Goal: Transaction & Acquisition: Purchase product/service

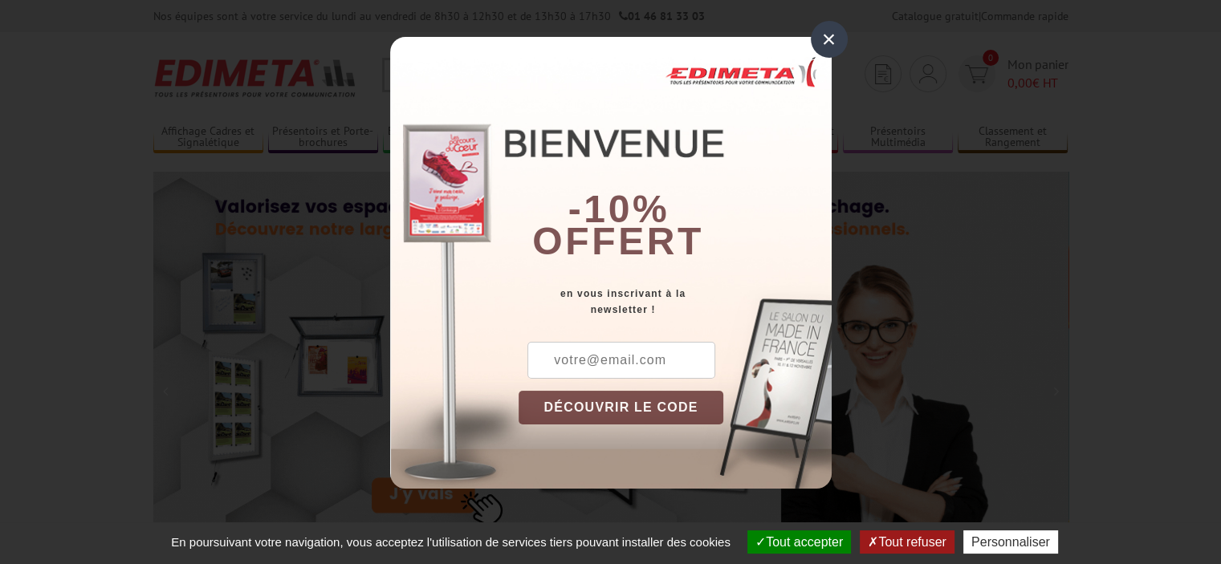
click at [825, 41] on div "×" at bounding box center [829, 39] width 37 height 37
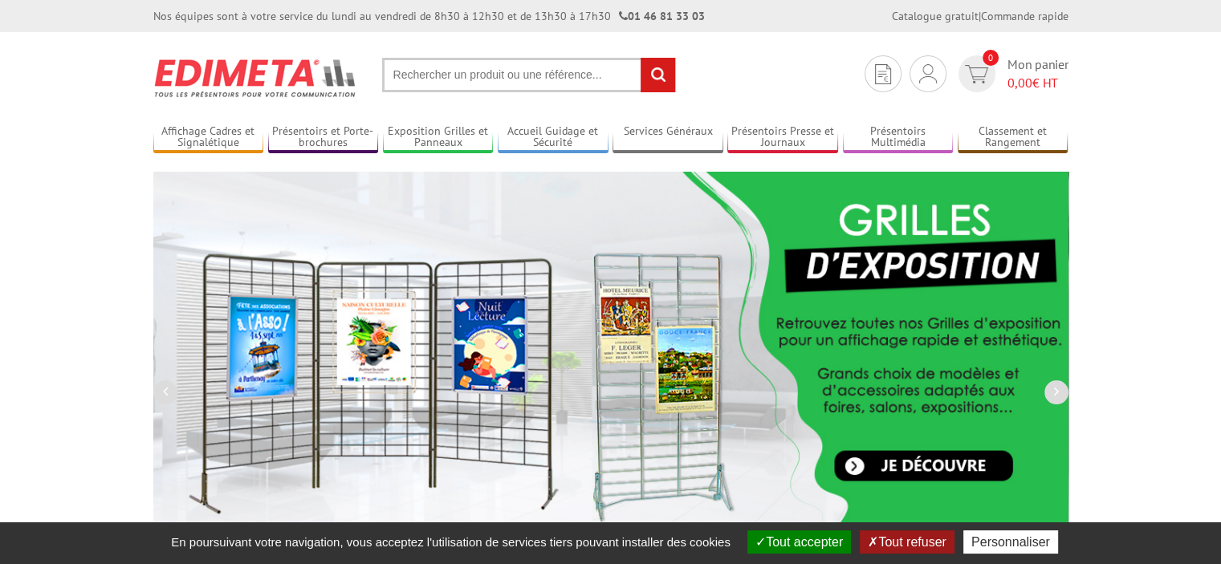
click at [451, 79] on input "text" at bounding box center [529, 75] width 294 height 35
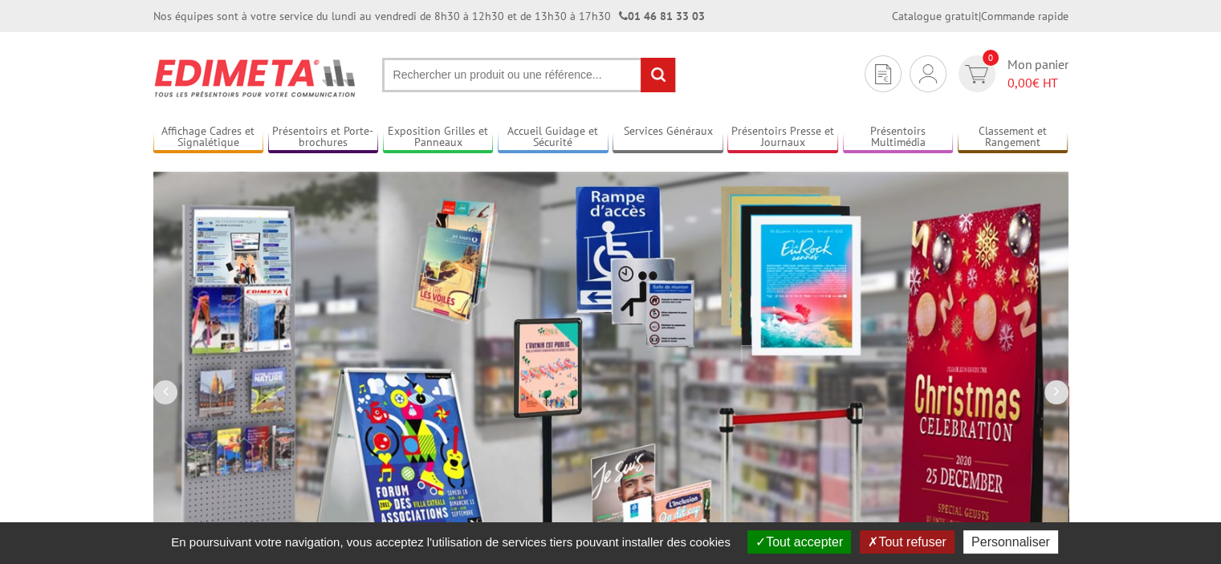
click at [447, 72] on input "text" at bounding box center [529, 75] width 294 height 35
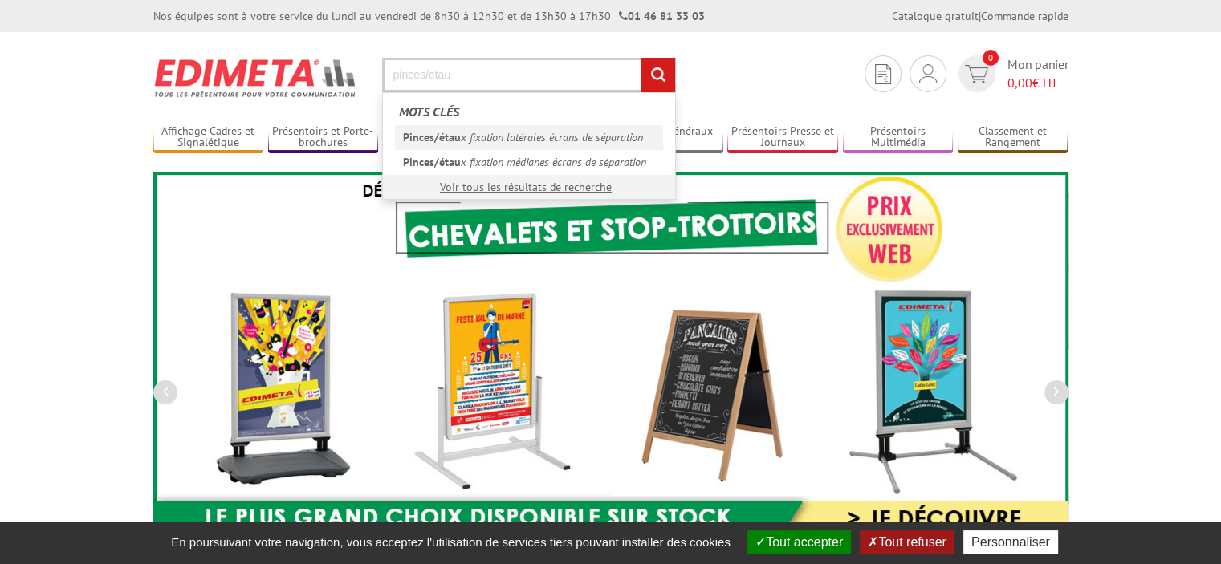
type input "pinces/etau"
click at [482, 139] on link "Pinces/étau x fixation latérales écrans de séparation" at bounding box center [529, 137] width 268 height 24
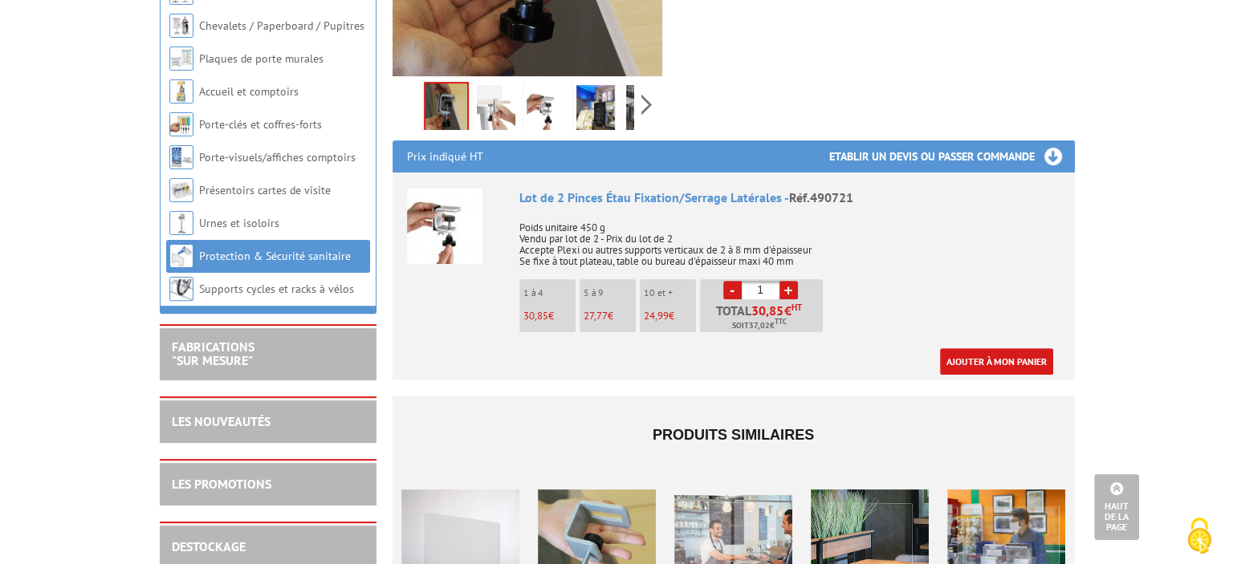
scroll to position [482, 0]
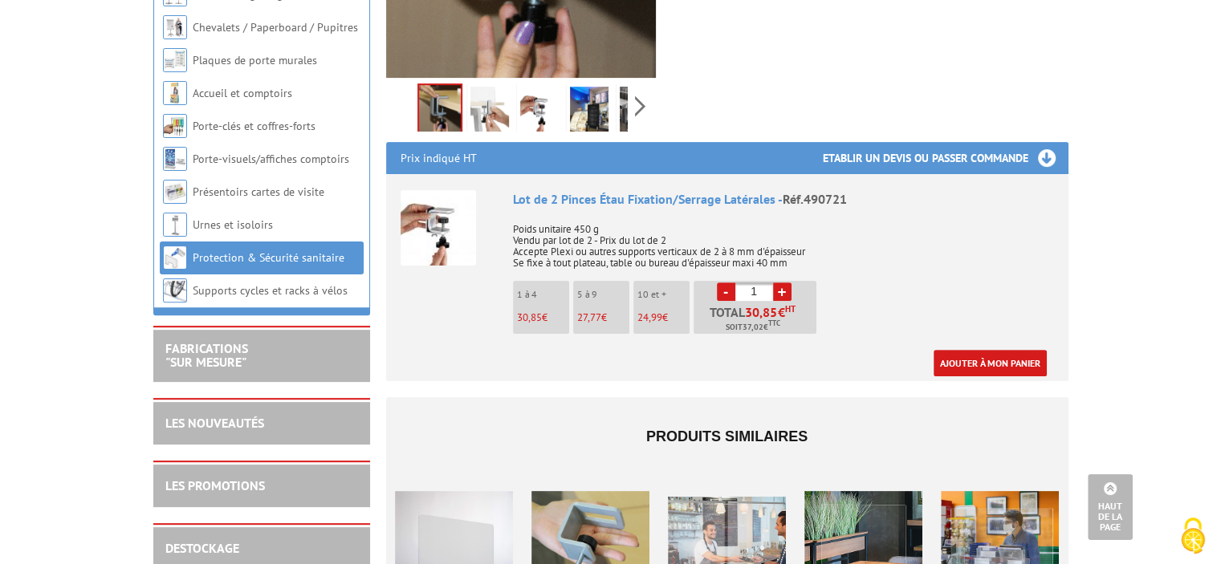
click at [899, 142] on h3 "Etablir un devis ou passer commande" at bounding box center [946, 158] width 246 height 32
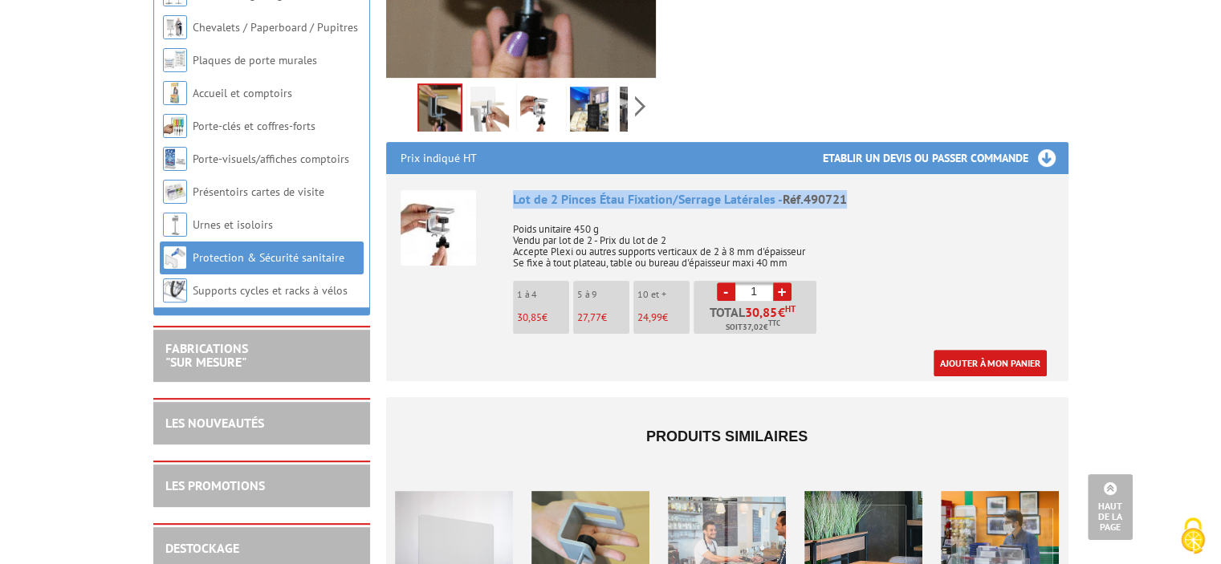
drag, startPoint x: 901, startPoint y: 179, endPoint x: 511, endPoint y: 177, distance: 390.2
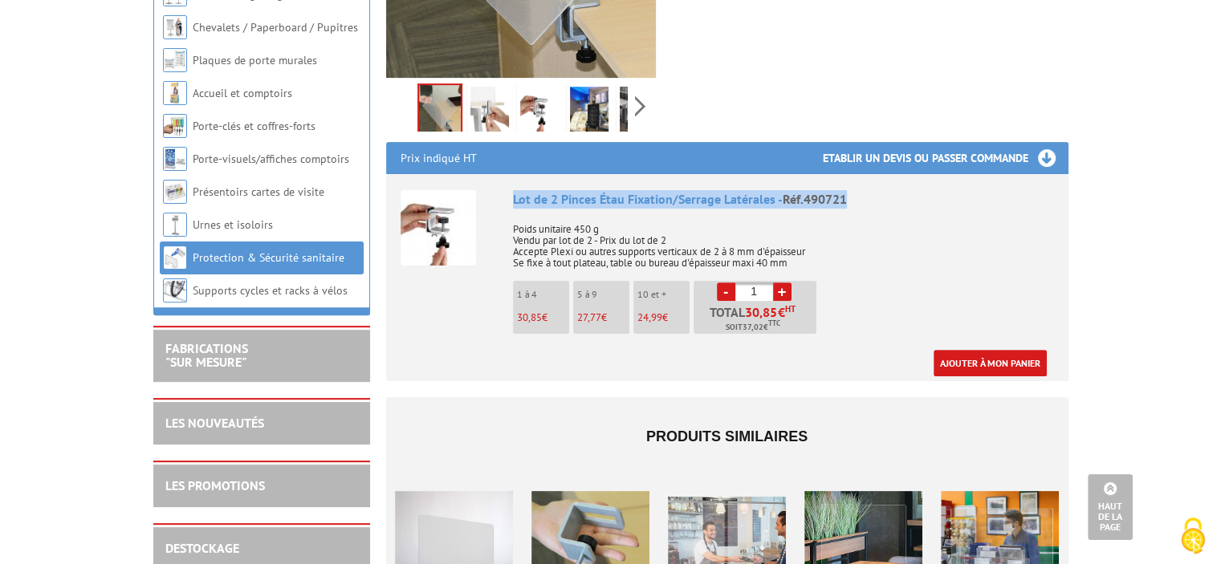
click at [511, 177] on li "Lot de 2 Pinces Étau Fixation/Serrage Latérales - Réf.490721 Poids unitaire 450…" at bounding box center [727, 275] width 653 height 202
copy div "Lot de 2 Pinces Étau Fixation/Serrage Latérales - Réf.490721"
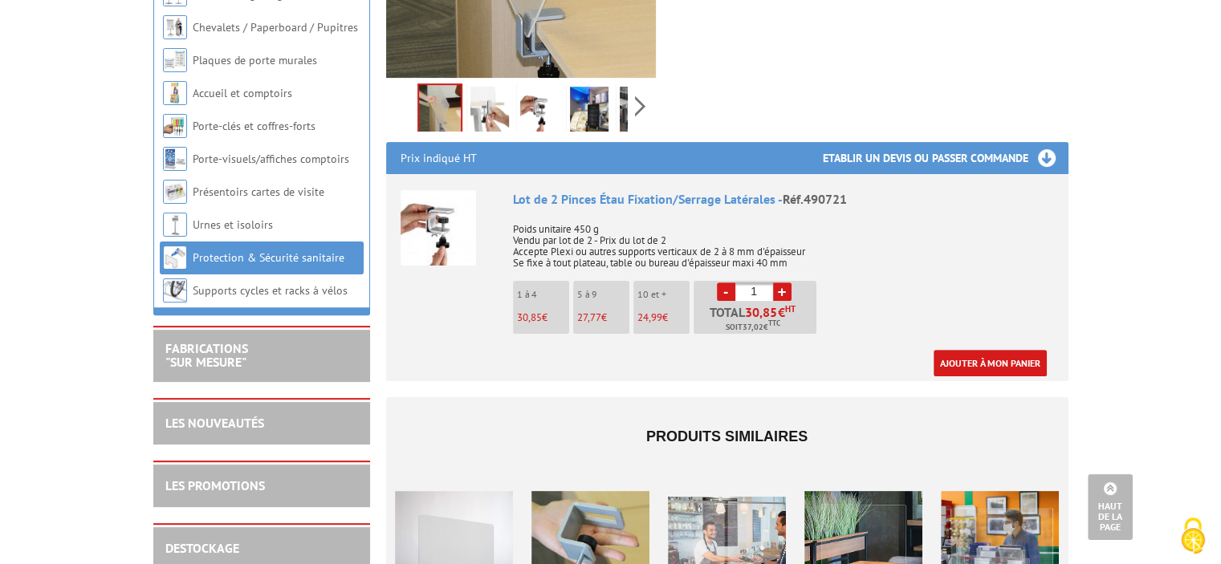
drag, startPoint x: 1038, startPoint y: 140, endPoint x: 1052, endPoint y: 188, distance: 49.5
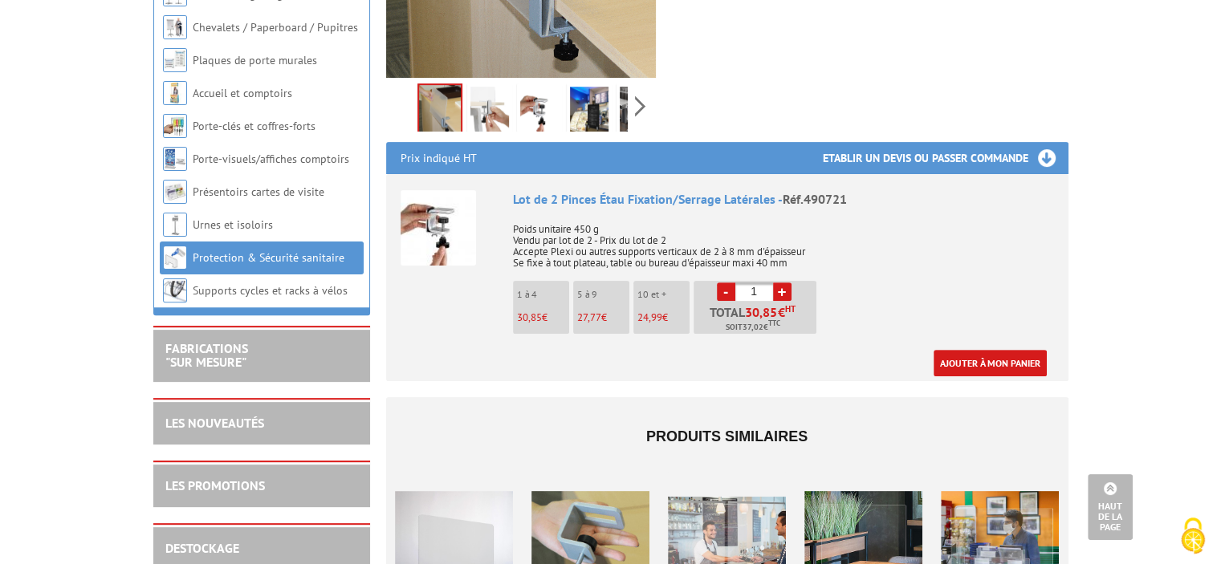
click at [1041, 142] on h3 "Etablir un devis ou passer commande" at bounding box center [946, 158] width 246 height 32
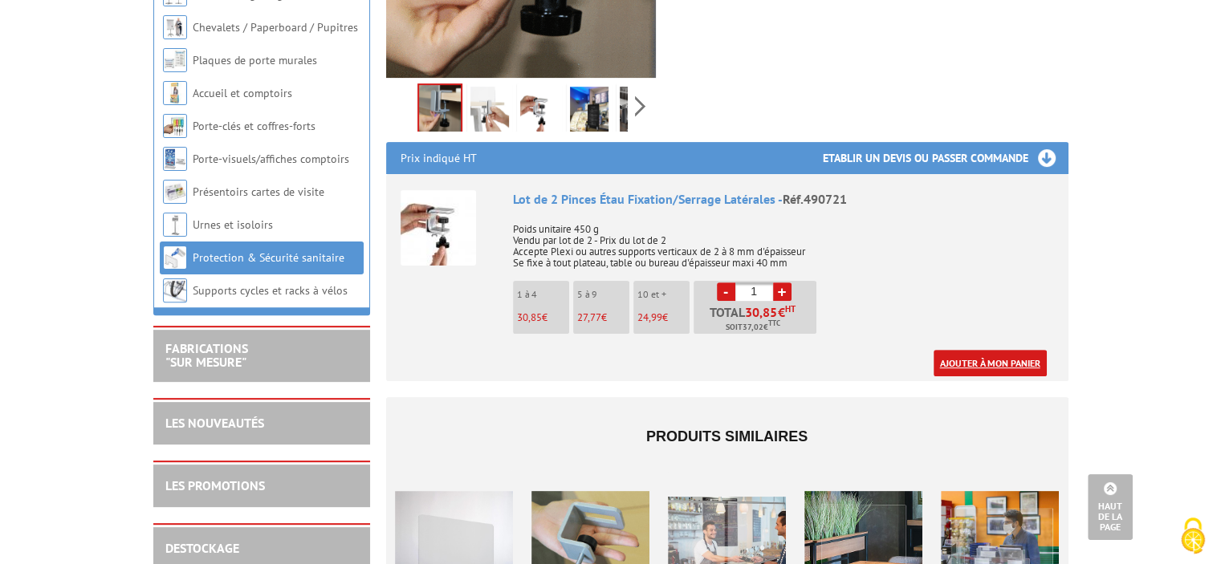
click at [983, 350] on link "Ajouter à mon panier" at bounding box center [990, 363] width 113 height 26
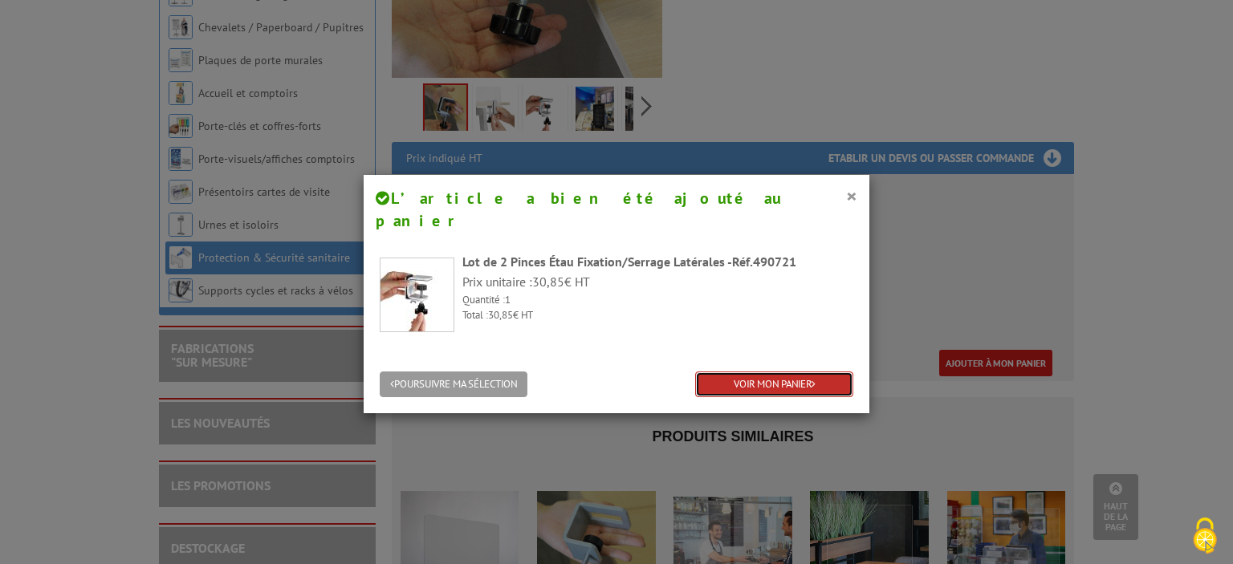
click at [775, 372] on link "VOIR MON PANIER" at bounding box center [774, 385] width 158 height 26
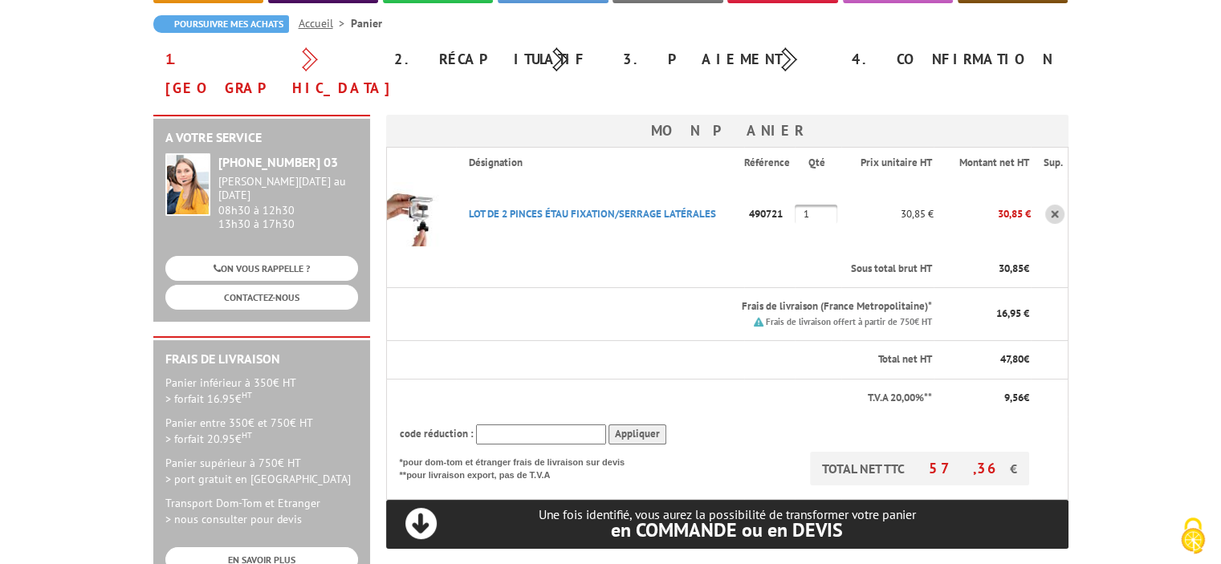
scroll to position [161, 0]
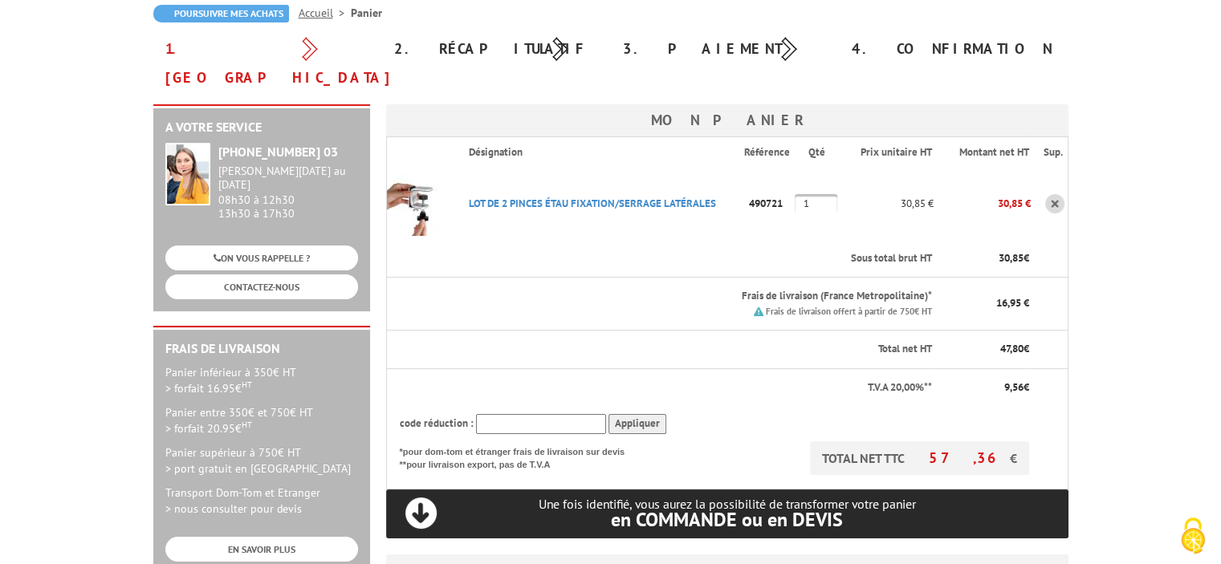
click at [1167, 214] on body "Nos équipes sont à votre service du [DATE] au [DATE] de 8h30 à 12h30 et de 13h3…" at bounding box center [610, 528] width 1221 height 1378
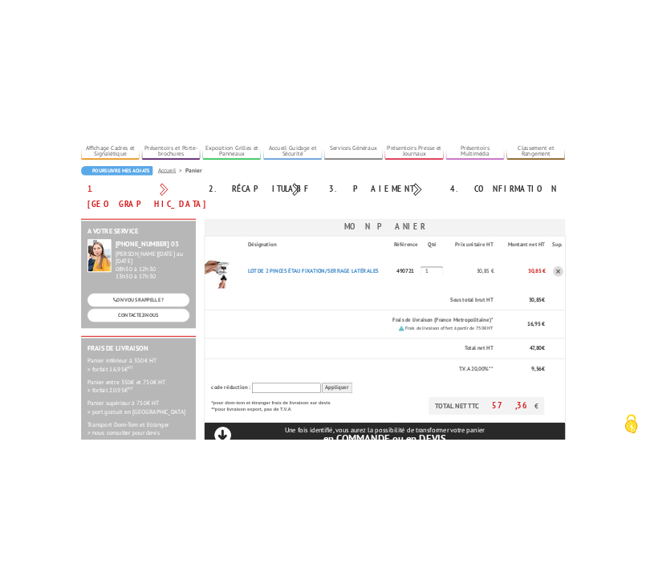
scroll to position [0, 0]
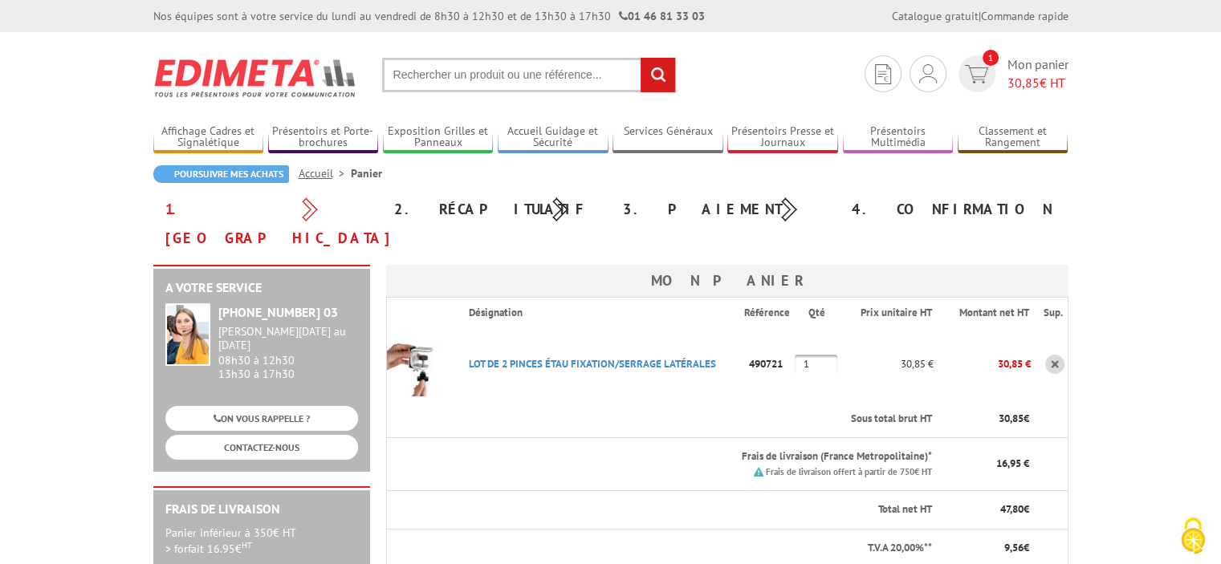
drag, startPoint x: 465, startPoint y: 337, endPoint x: 788, endPoint y: 333, distance: 323.5
click at [788, 333] on tr "LOT DE 2 PINCES ÉTAU FIXATION/SERRAGE LATéRALES Code promo non activable pour c…" at bounding box center [727, 364] width 682 height 72
copy tr "LOT DE 2 PINCES ÉTAU FIXATION/SERRAGE LATéRALES Code promo non activable pour c…"
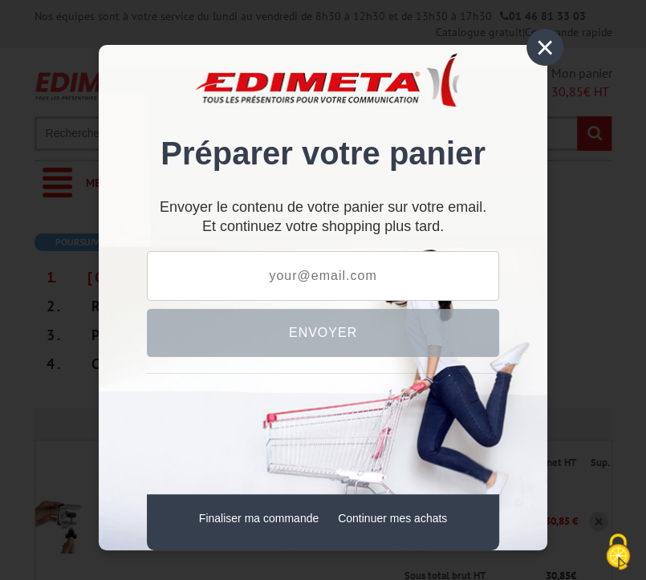
click at [543, 47] on div "×" at bounding box center [545, 47] width 37 height 37
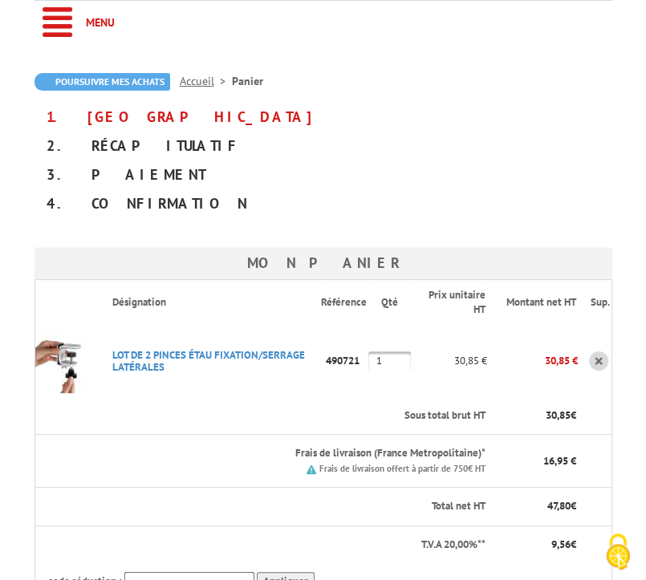
scroll to position [321, 0]
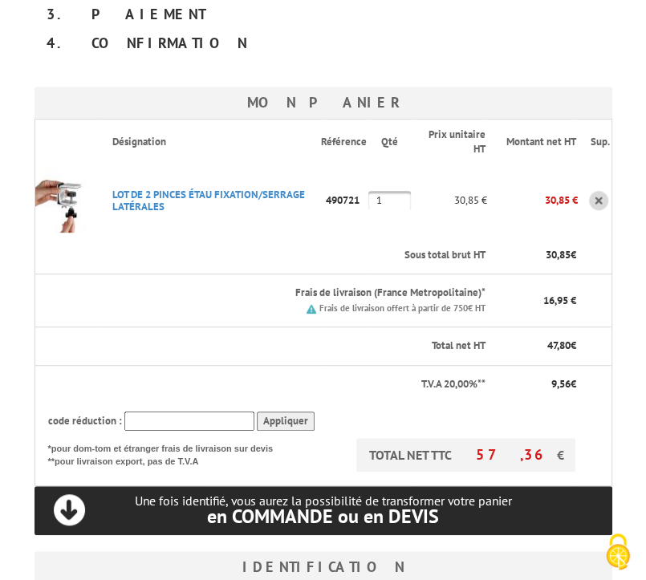
drag, startPoint x: 387, startPoint y: 197, endPoint x: 375, endPoint y: 196, distance: 12.1
click at [375, 196] on input "1" at bounding box center [389, 200] width 43 height 19
type input "20"
click at [368, 71] on div "A votre service +33 (0)1 46 81 33 03 Du Lundi au Vendredi 08h30 à 12h30 13h30 à…" at bounding box center [323, 451] width 602 height 763
